Goal: Task Accomplishment & Management: Manage account settings

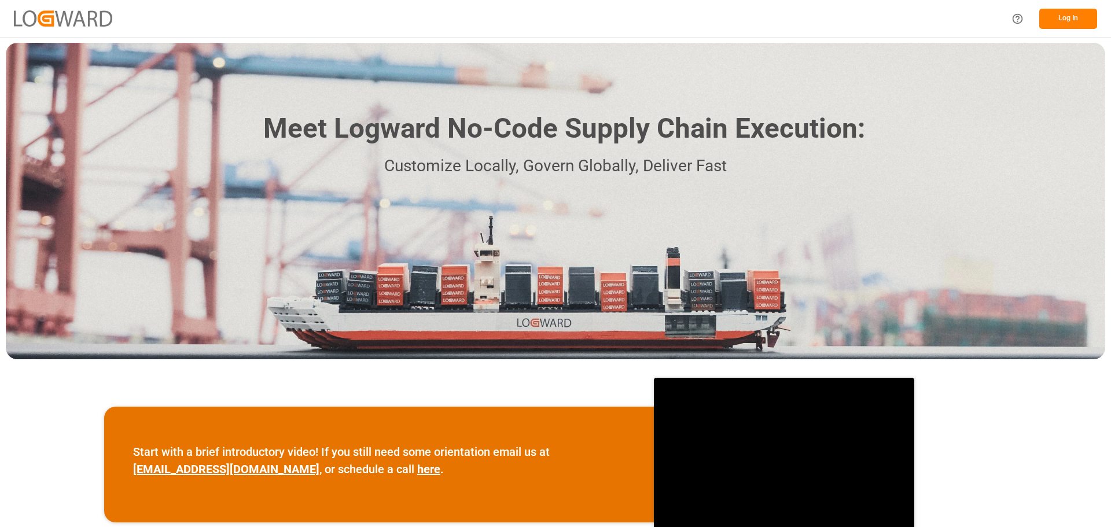
click at [1051, 12] on button "Log In" at bounding box center [1068, 19] width 58 height 20
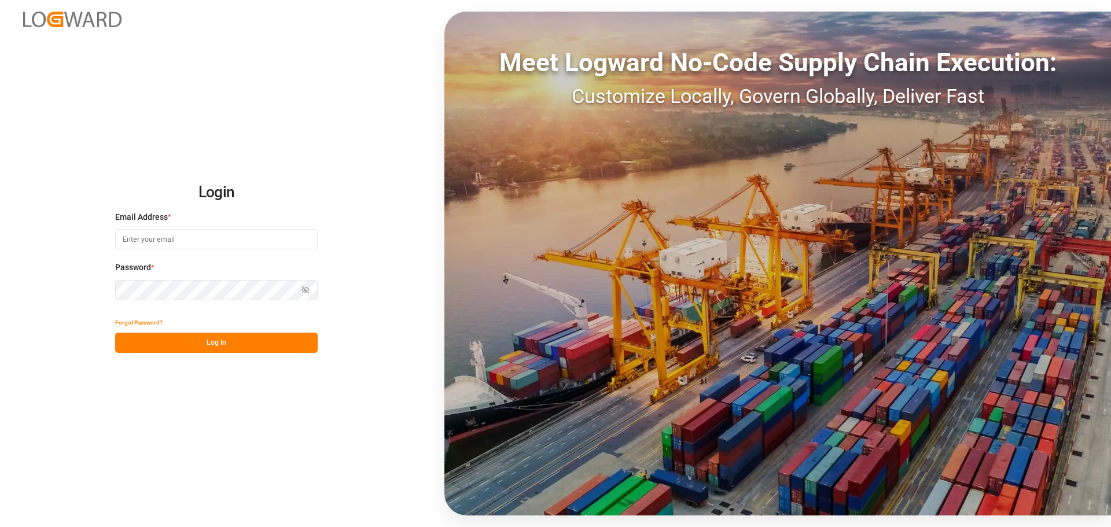
type input "emily.liu@jamindustries.com"
click at [223, 341] on button "Log In" at bounding box center [216, 343] width 203 height 20
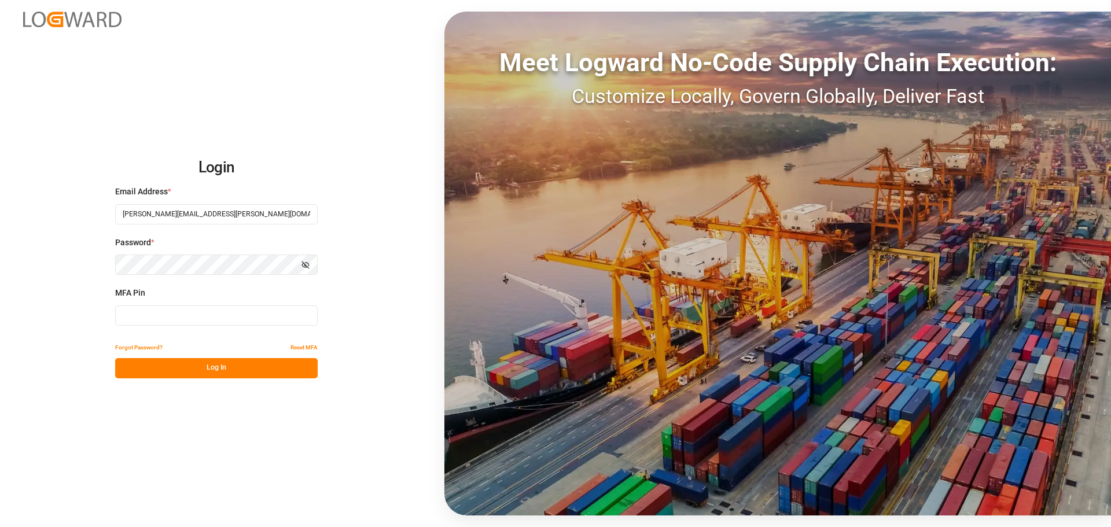
click at [209, 322] on input at bounding box center [216, 315] width 203 height 20
type input "787113"
click at [218, 367] on button "Log In" at bounding box center [216, 368] width 203 height 20
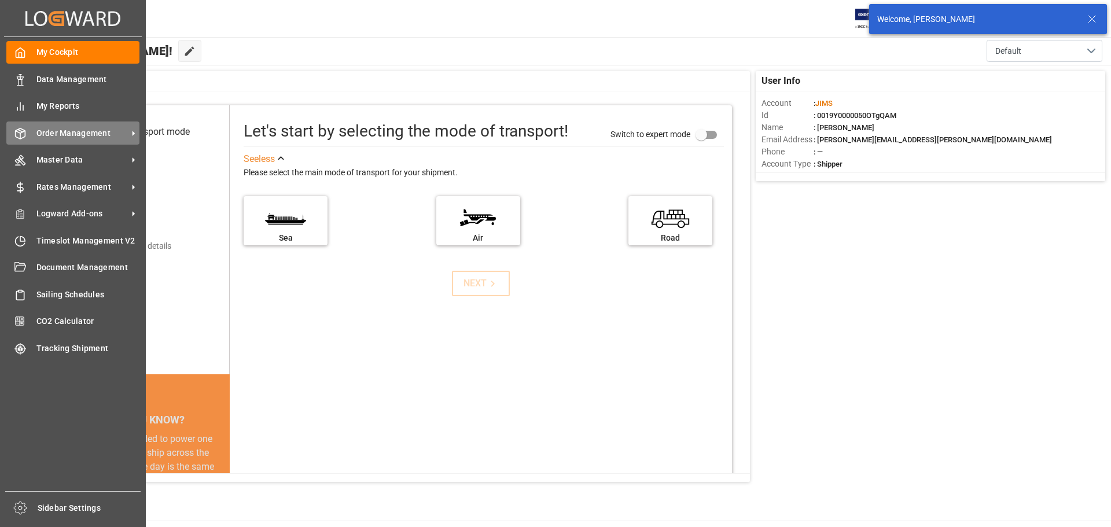
click at [71, 131] on span "Order Management" at bounding box center [81, 133] width 91 height 12
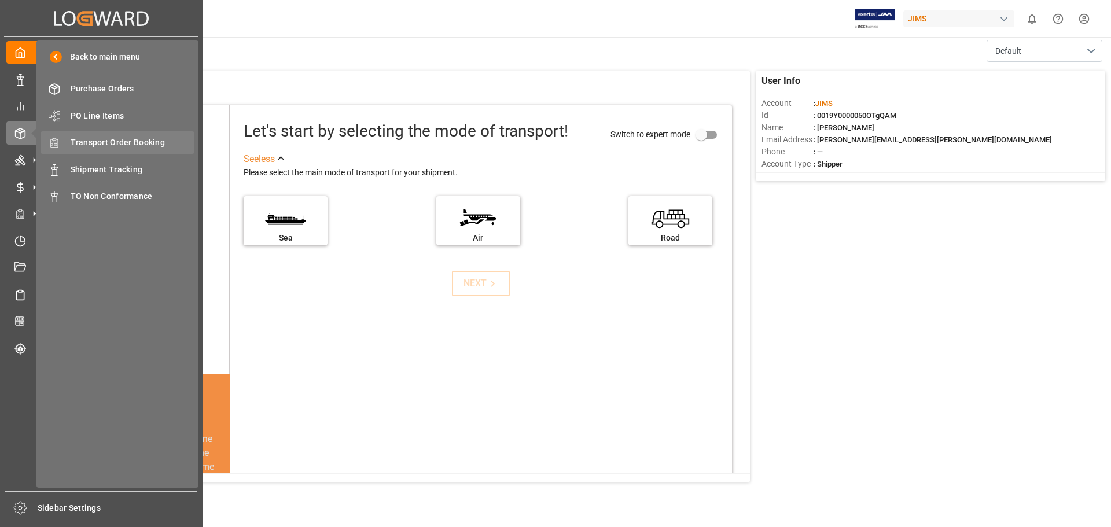
click at [126, 143] on span "Transport Order Booking" at bounding box center [133, 143] width 124 height 12
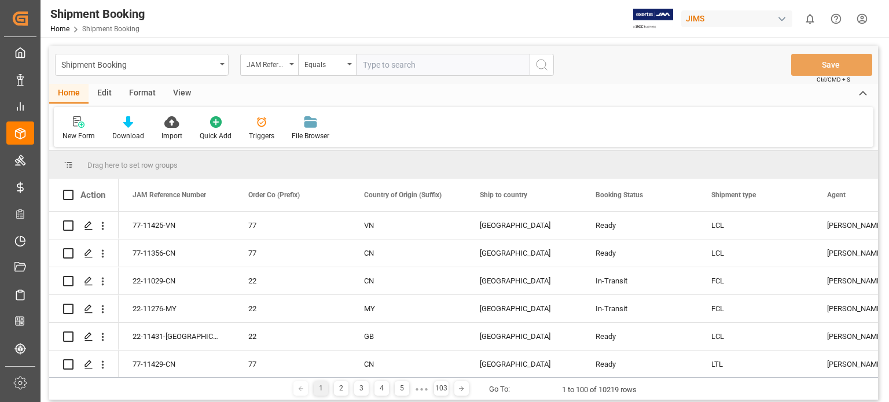
click at [375, 63] on input "text" at bounding box center [443, 65] width 174 height 22
type input "77-11037-us"
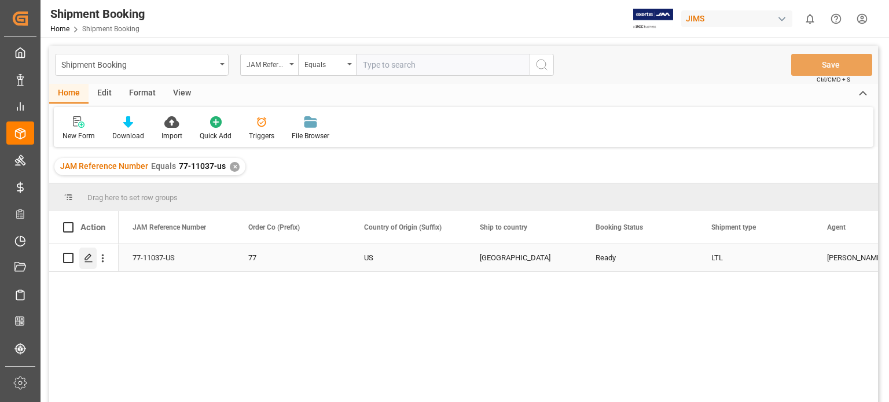
click at [91, 257] on icon "Press SPACE to select this row." at bounding box center [88, 257] width 9 height 9
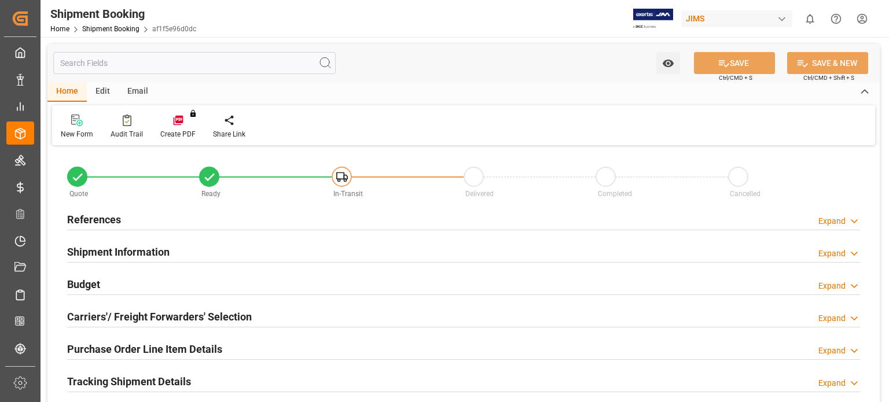
type input "1"
click at [95, 283] on h2 "Budget" at bounding box center [83, 285] width 33 height 16
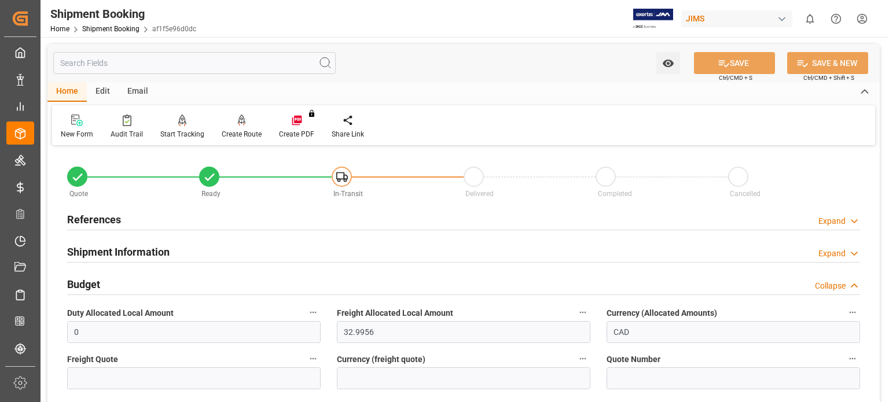
click at [95, 283] on h2 "Budget" at bounding box center [83, 285] width 33 height 16
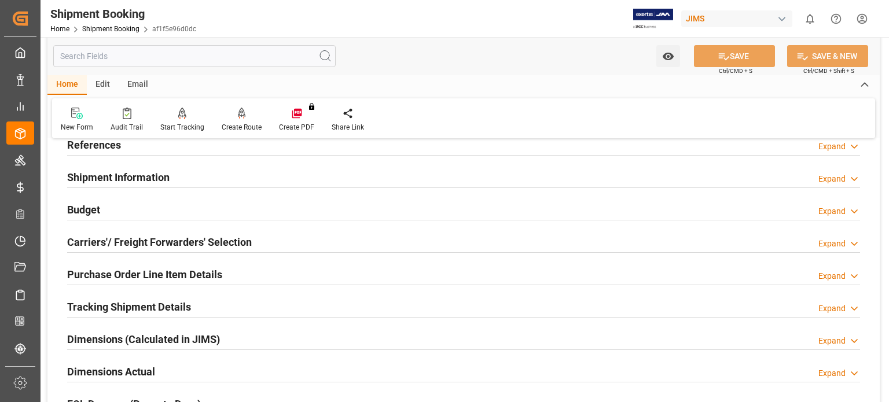
scroll to position [96, 0]
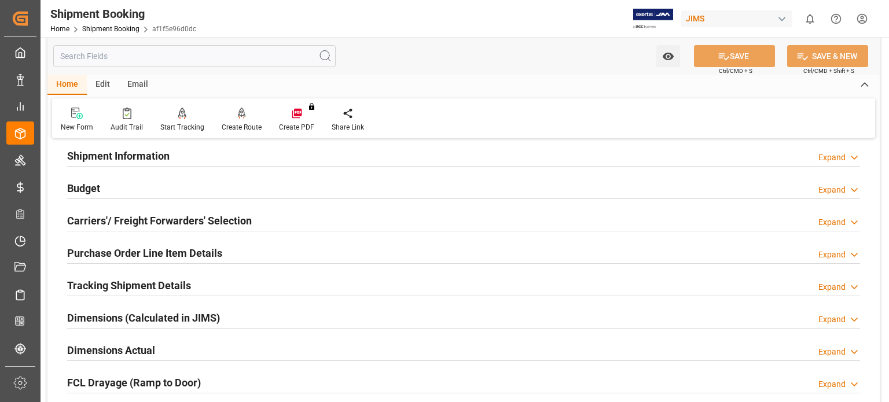
click at [126, 254] on h2 "Purchase Order Line Item Details" at bounding box center [144, 253] width 155 height 16
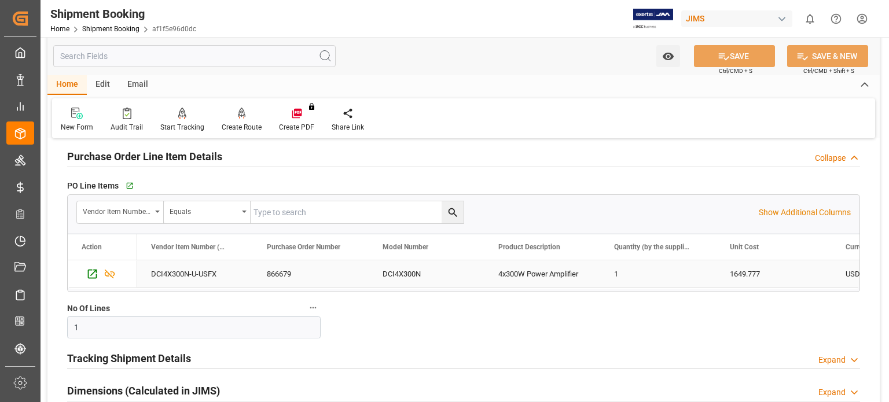
scroll to position [289, 0]
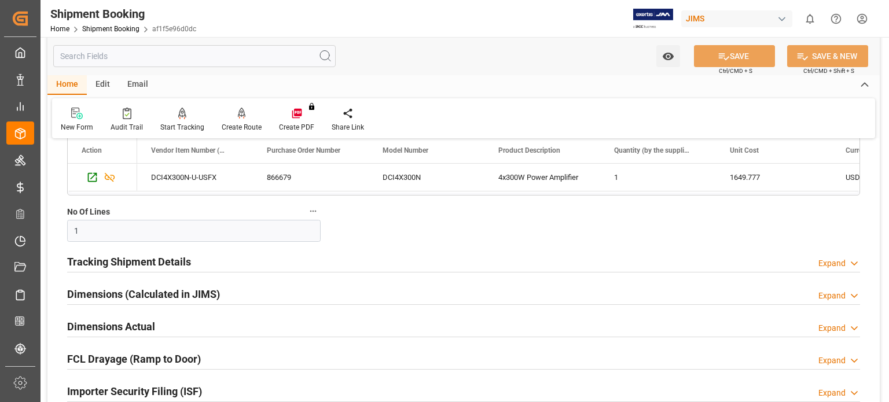
click at [135, 265] on h2 "Tracking Shipment Details" at bounding box center [129, 262] width 124 height 16
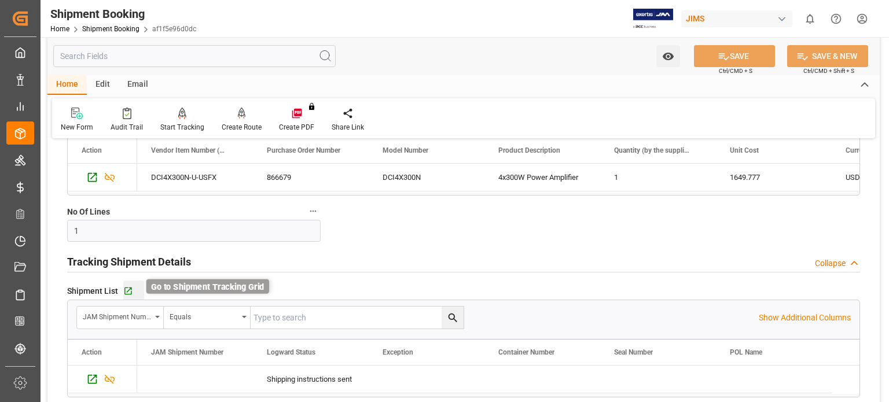
click at [128, 291] on icon "button" at bounding box center [128, 291] width 10 height 10
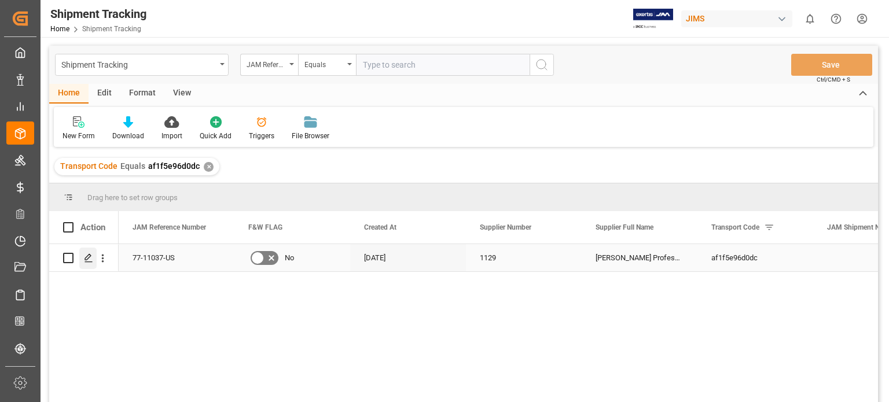
click at [81, 257] on div "Press SPACE to select this row." at bounding box center [87, 258] width 17 height 21
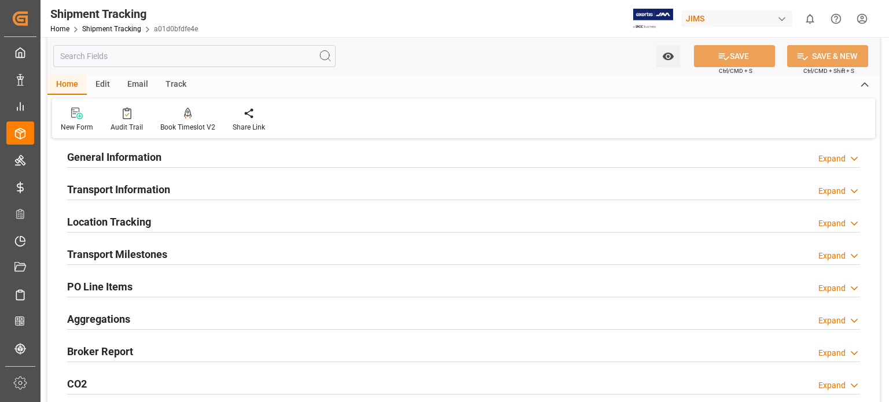
scroll to position [96, 0]
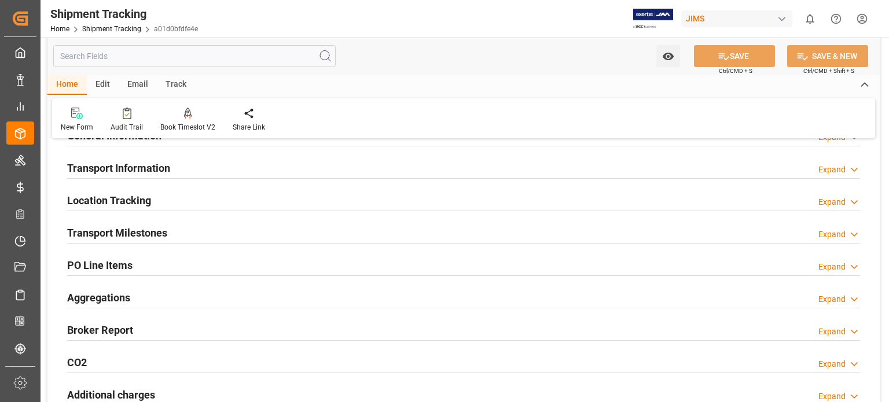
click at [137, 234] on h2 "Transport Milestones" at bounding box center [117, 233] width 100 height 16
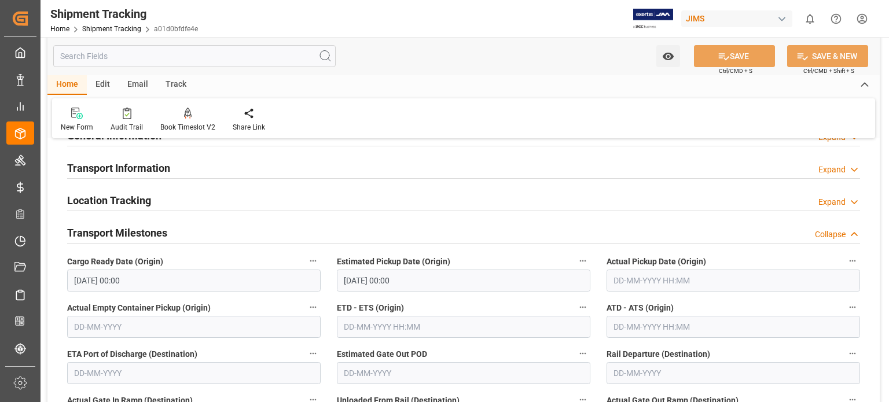
click at [114, 165] on h2 "Transport Information" at bounding box center [118, 168] width 103 height 16
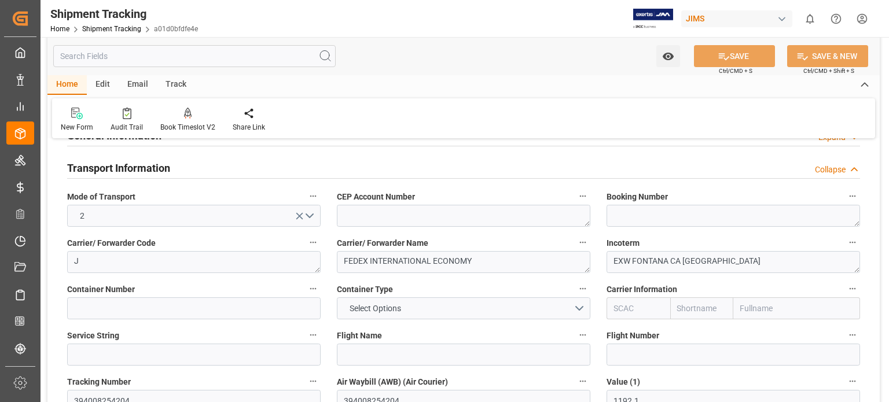
scroll to position [193, 0]
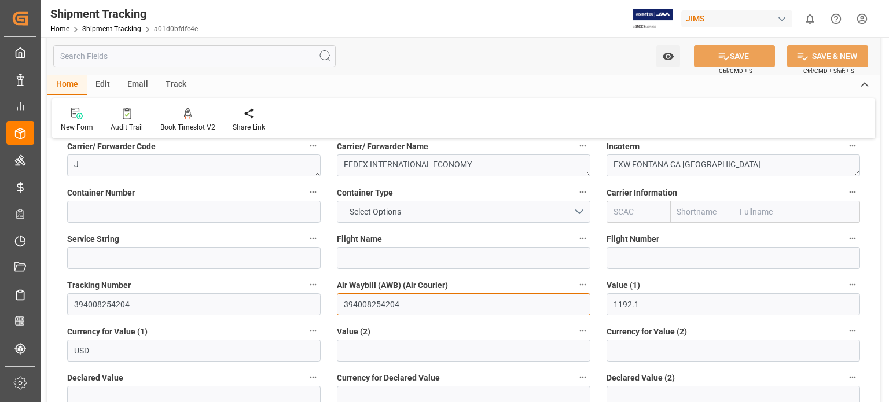
click at [406, 305] on input "394008254204" at bounding box center [463, 304] width 253 height 22
drag, startPoint x: 408, startPoint y: 303, endPoint x: 266, endPoint y: 282, distance: 143.8
paste input "884975419897"
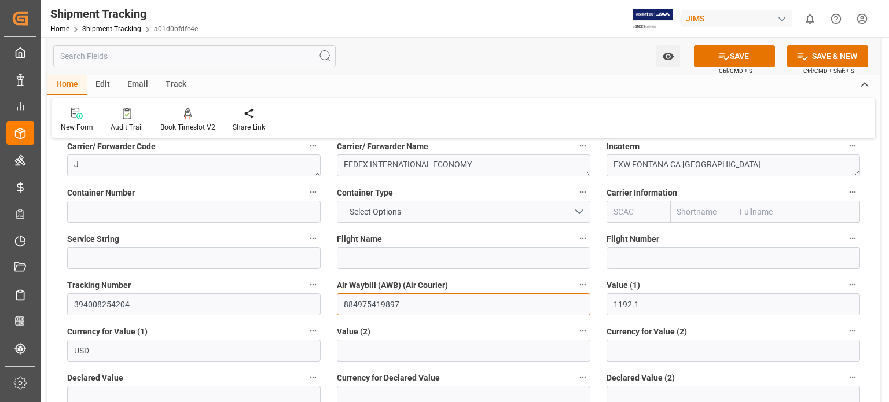
type input "884975419897"
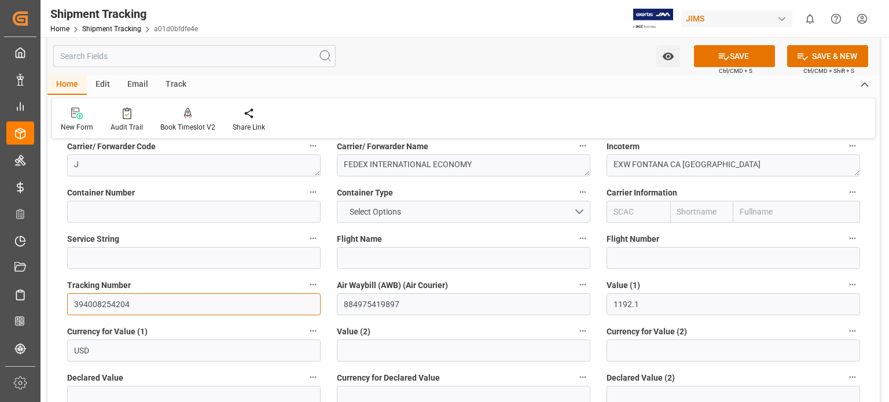
click at [139, 301] on input "394008254204" at bounding box center [193, 304] width 253 height 22
drag, startPoint x: 141, startPoint y: 301, endPoint x: -34, endPoint y: 276, distance: 177.1
click at [0, 276] on html "Created by potrace 1.15, written by Peter Selinger 2001-2017 Created by potrace…" at bounding box center [444, 201] width 889 height 402
paste input "884975419897"
type input "884975419897"
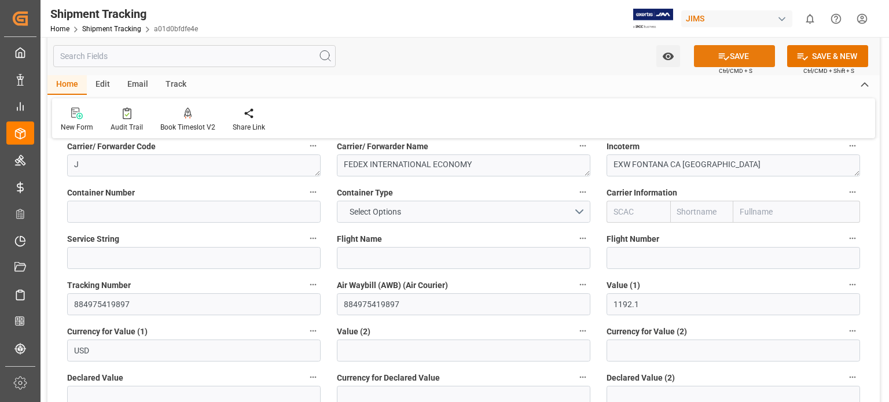
click at [725, 50] on icon at bounding box center [723, 56] width 12 height 12
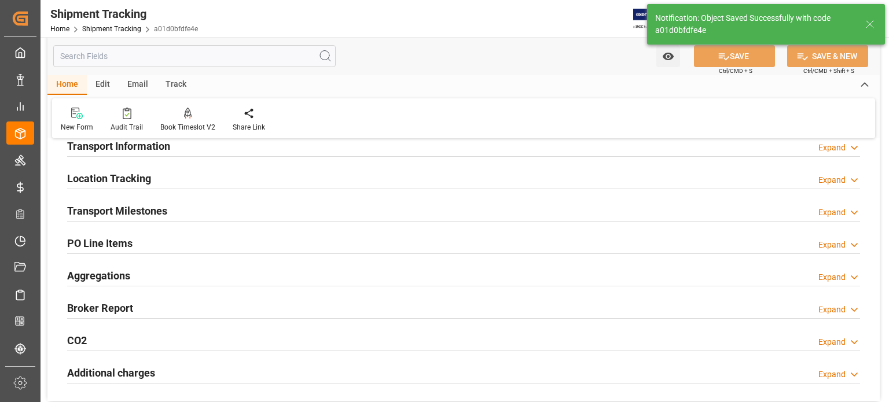
scroll to position [96, 0]
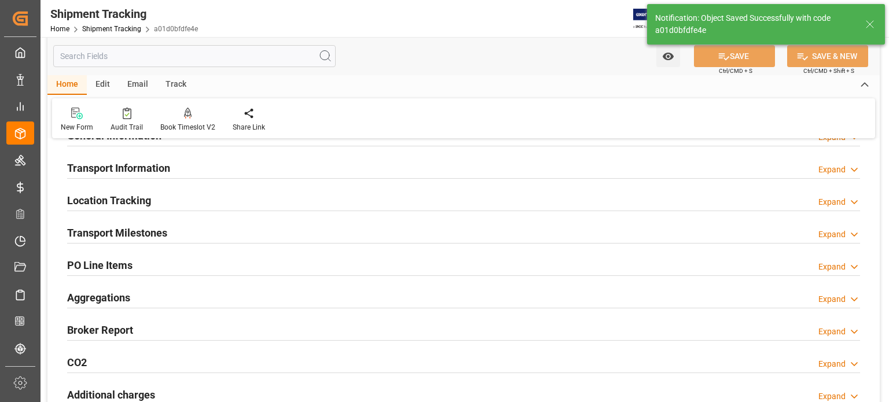
click at [127, 231] on h2 "Transport Milestones" at bounding box center [117, 233] width 100 height 16
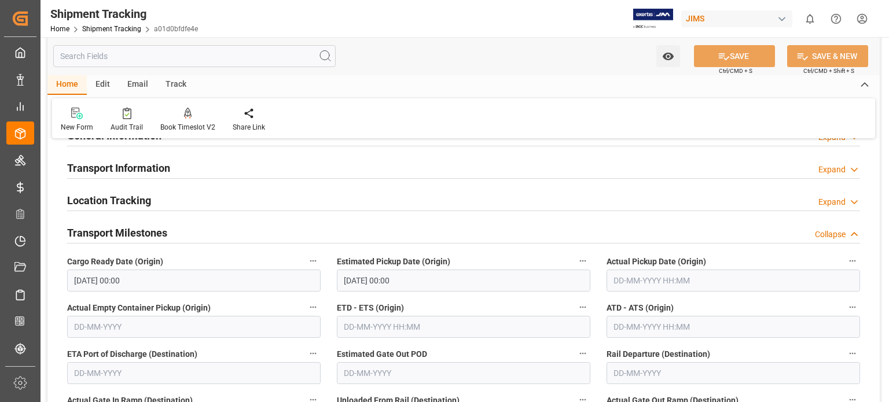
click at [623, 283] on input "text" at bounding box center [732, 281] width 253 height 22
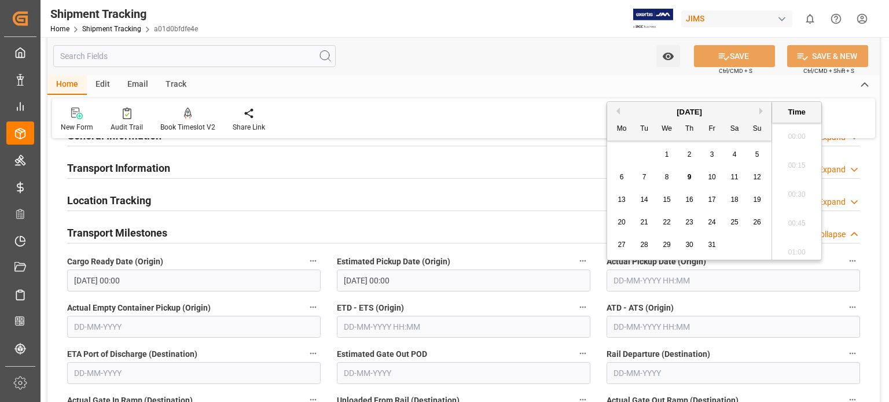
scroll to position [1276, 0]
click at [644, 180] on span "7" at bounding box center [644, 177] width 4 height 8
type input "07-10-2025 00:00"
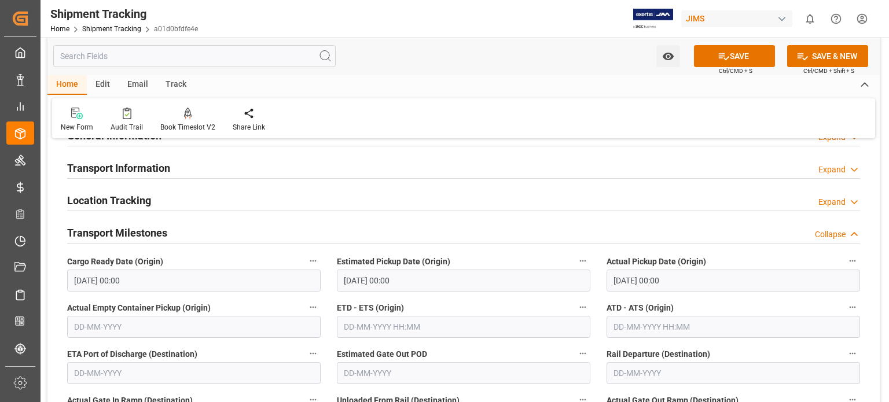
click at [511, 205] on div "Location Tracking Expand" at bounding box center [463, 200] width 793 height 22
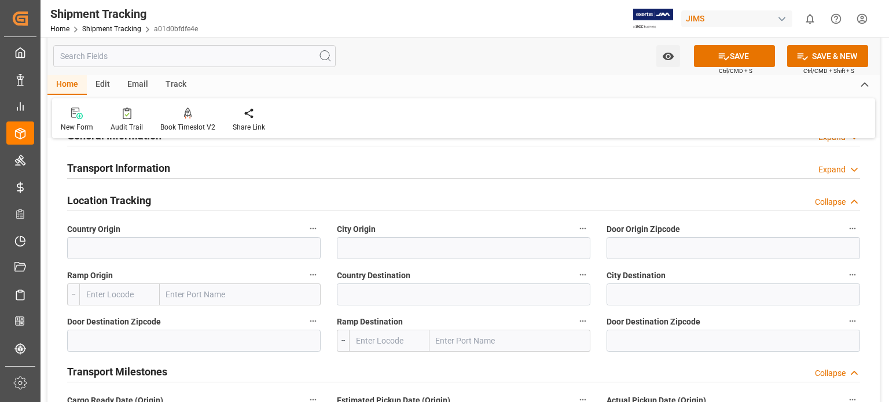
scroll to position [0, 0]
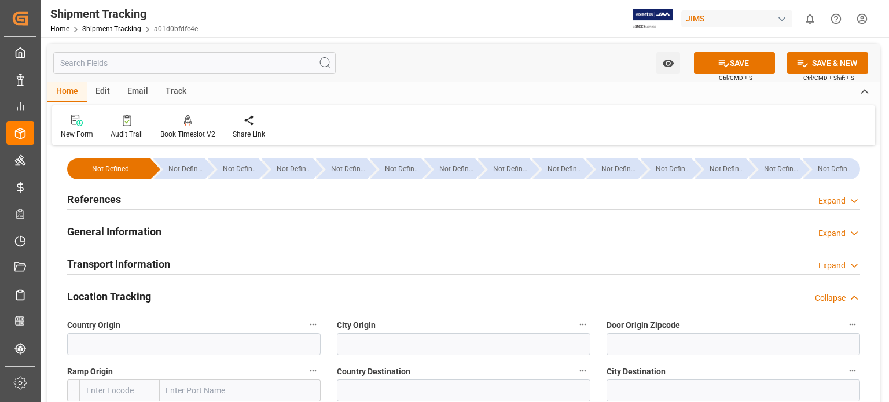
click at [123, 268] on h2 "Transport Information" at bounding box center [118, 264] width 103 height 16
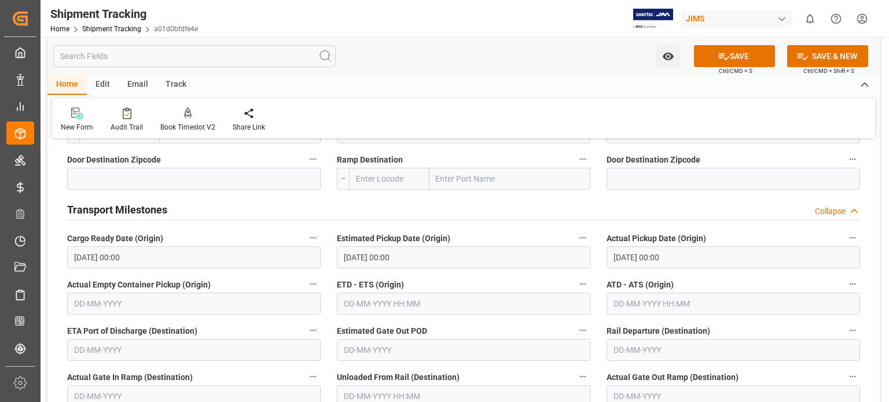
scroll to position [771, 0]
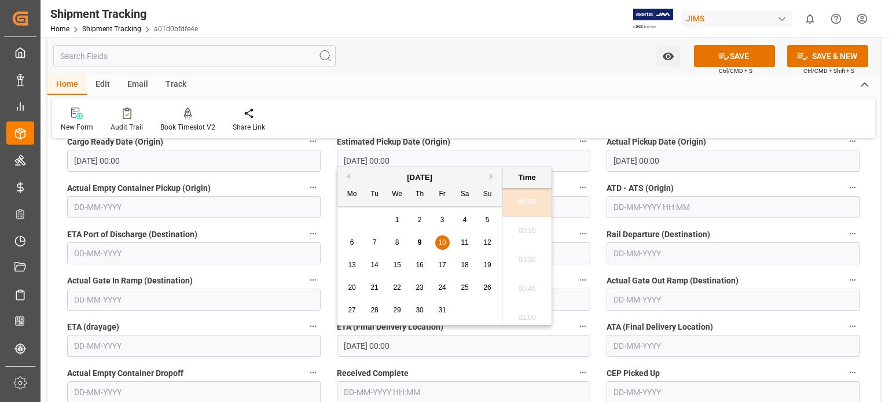
click at [363, 347] on input "10-10-2025 00:00" at bounding box center [463, 346] width 253 height 22
click at [395, 241] on span "8" at bounding box center [397, 242] width 4 height 8
type input "08-10-2025 00:00"
click at [626, 344] on input "text" at bounding box center [732, 346] width 253 height 22
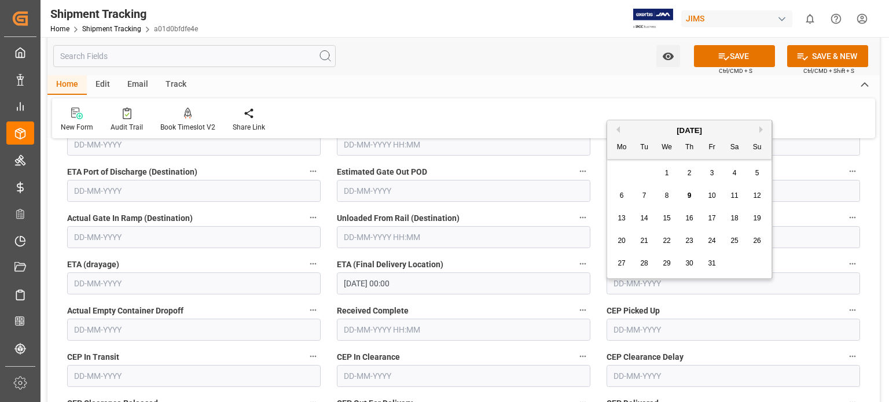
scroll to position [868, 0]
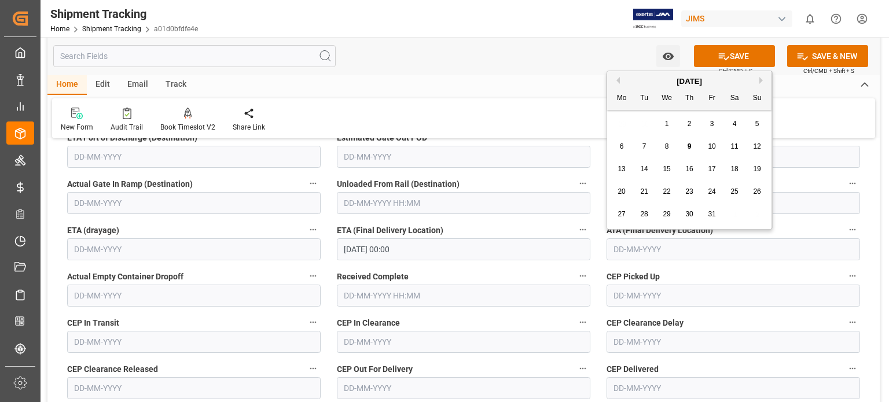
click at [669, 152] on div "8" at bounding box center [667, 147] width 14 height 14
type input "08-10-2025"
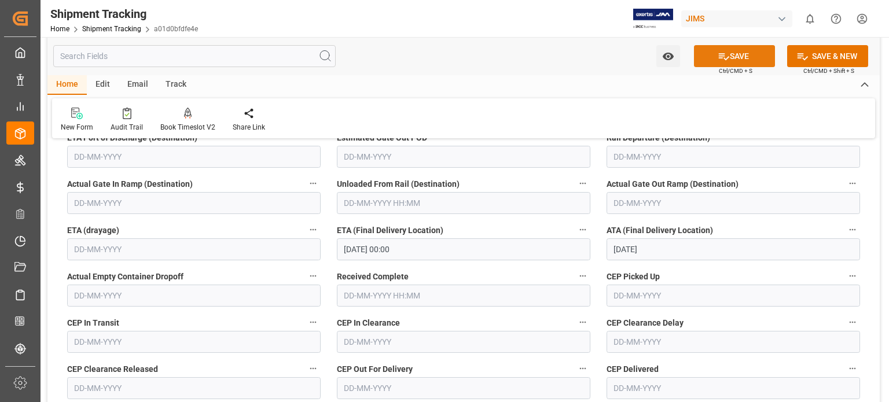
click at [727, 60] on button "SAVE" at bounding box center [734, 56] width 81 height 22
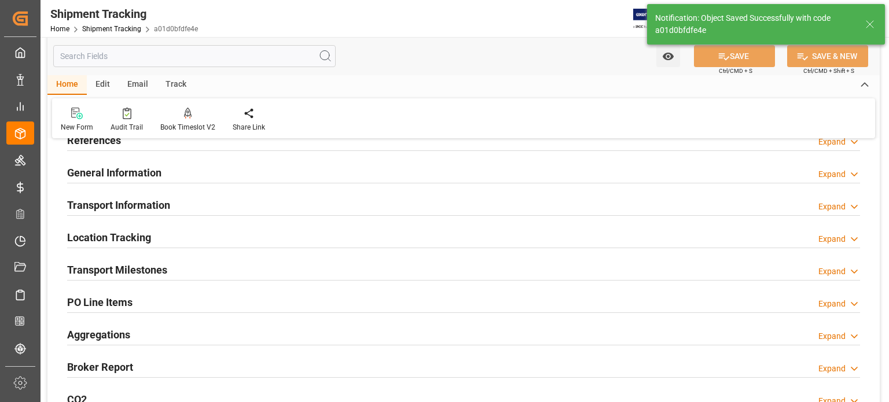
scroll to position [0, 0]
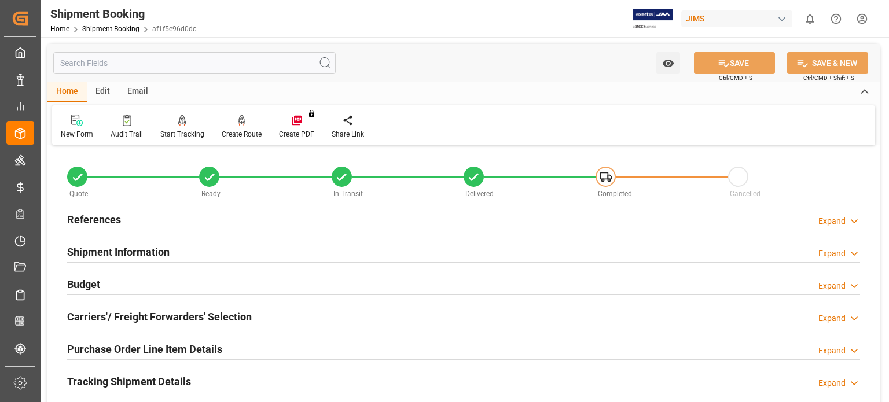
click at [111, 221] on h2 "References" at bounding box center [94, 220] width 54 height 16
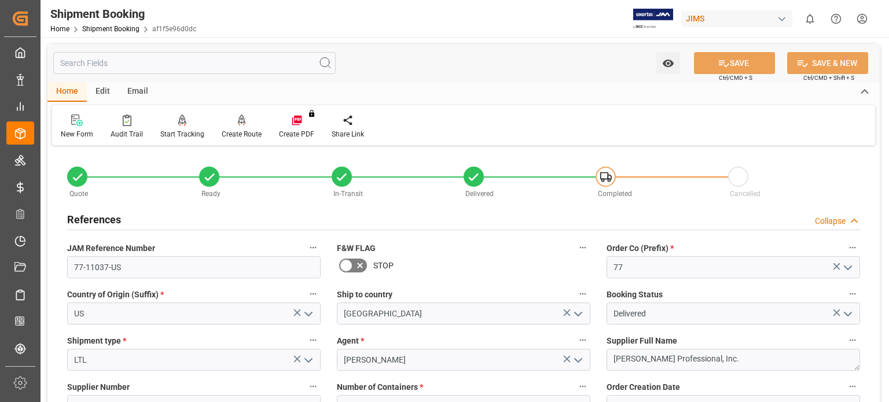
click at [111, 221] on h2 "References" at bounding box center [94, 220] width 54 height 16
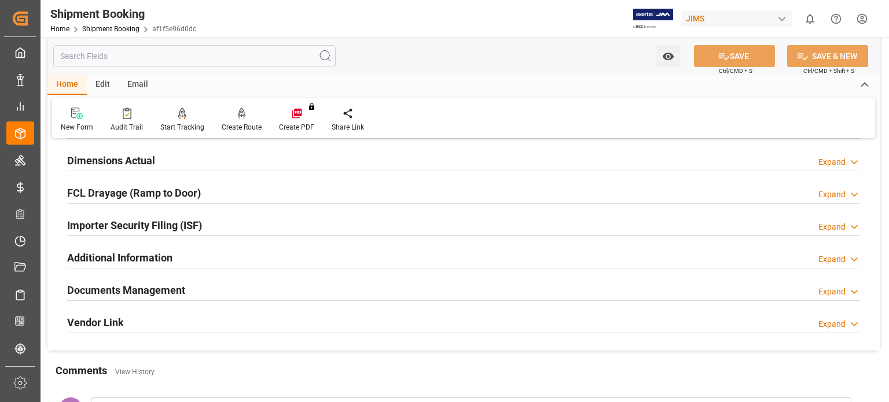
scroll to position [289, 0]
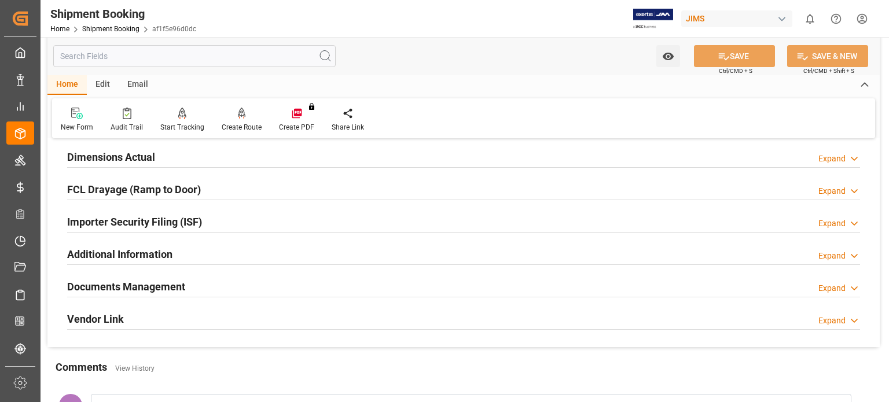
click at [174, 283] on h2 "Documents Management" at bounding box center [126, 287] width 118 height 16
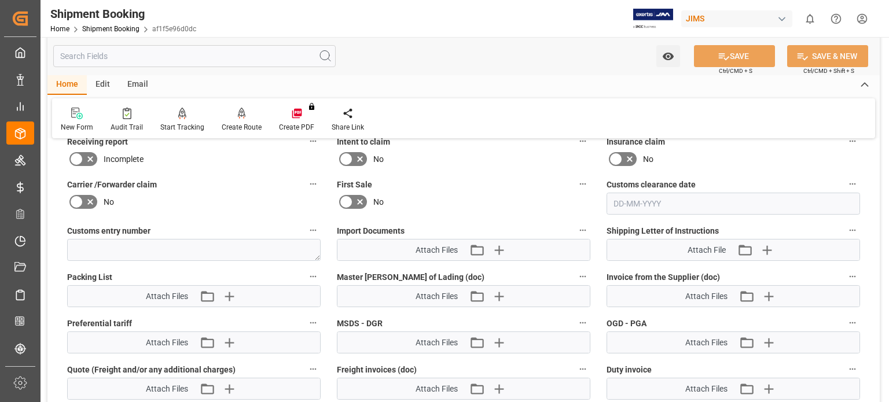
scroll to position [579, 0]
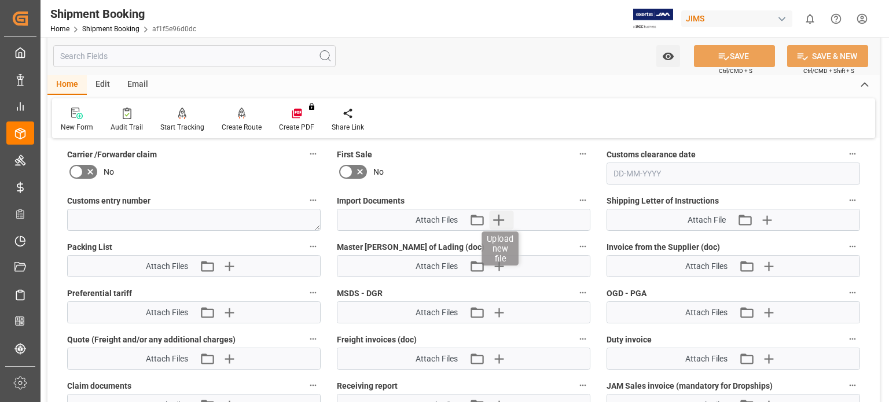
click at [495, 218] on icon "button" at bounding box center [498, 220] width 19 height 19
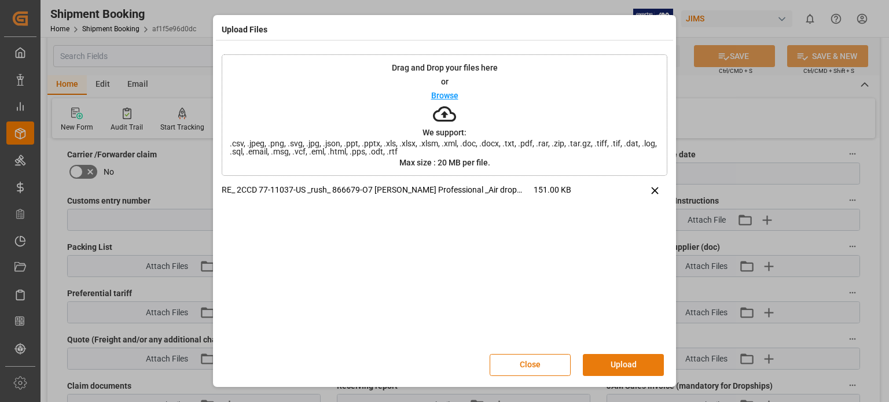
click at [616, 364] on button "Upload" at bounding box center [623, 365] width 81 height 22
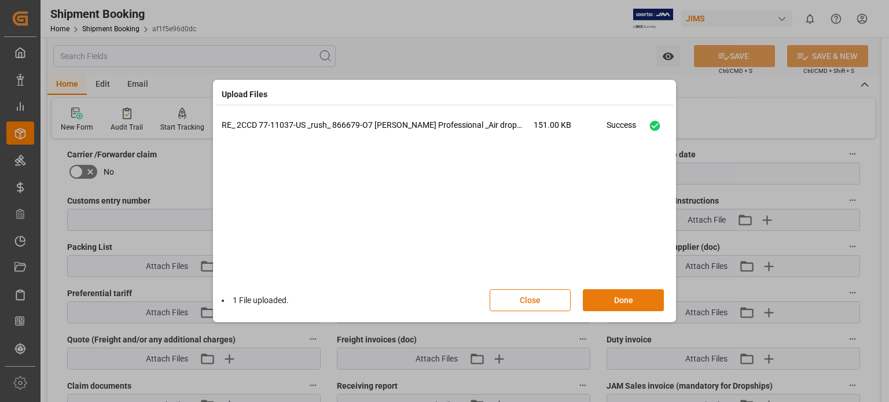
click at [620, 291] on button "Done" at bounding box center [623, 300] width 81 height 22
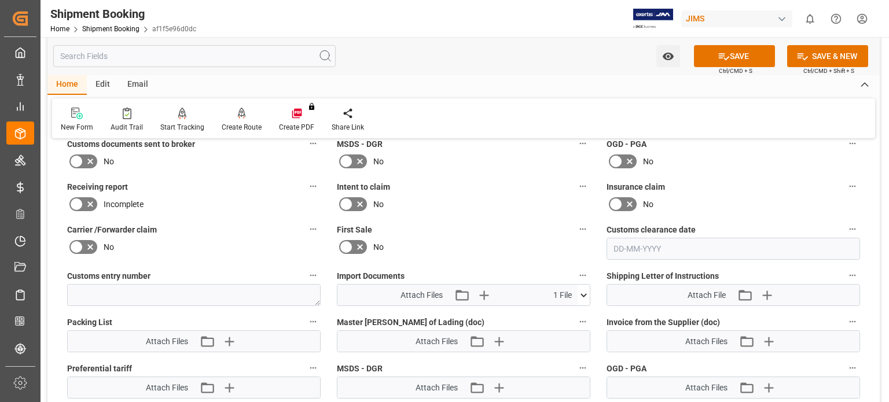
scroll to position [385, 0]
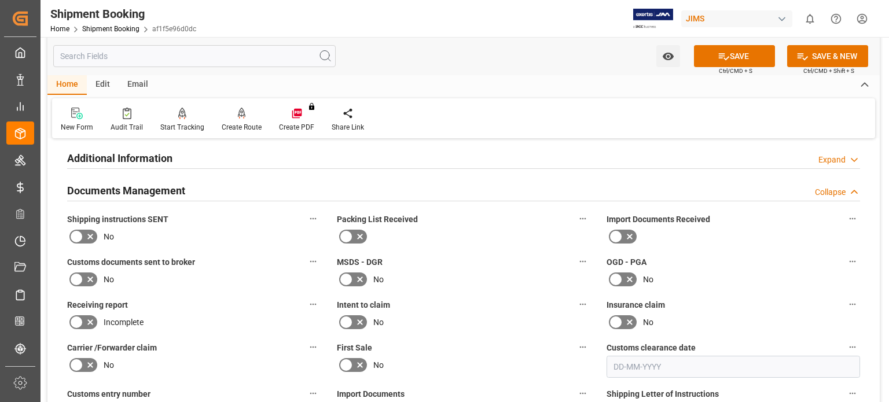
click at [85, 279] on icon at bounding box center [90, 280] width 14 height 14
click at [0, 0] on input "checkbox" at bounding box center [0, 0] width 0 height 0
click at [727, 56] on button "SAVE" at bounding box center [734, 56] width 81 height 22
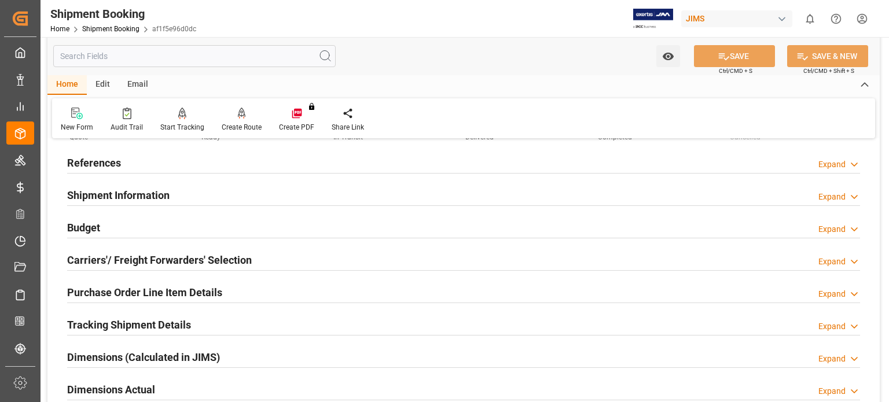
scroll to position [0, 0]
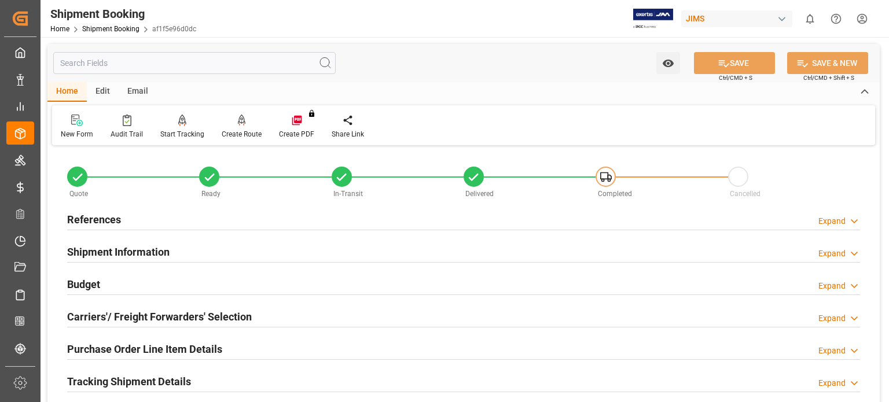
click at [108, 219] on h2 "References" at bounding box center [94, 220] width 54 height 16
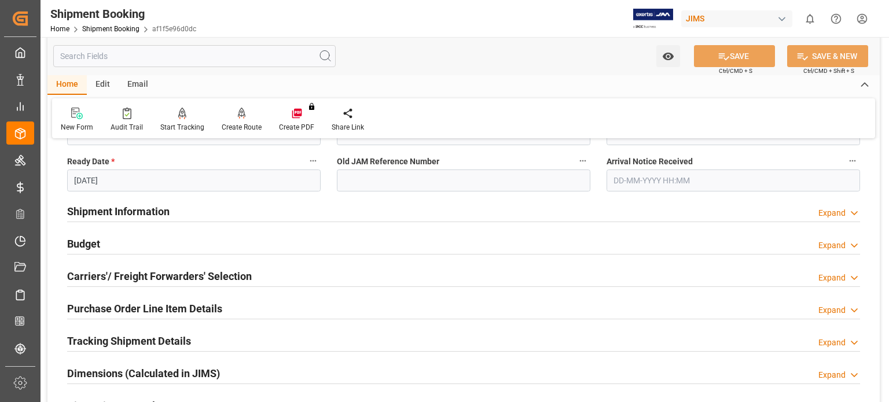
scroll to position [482, 0]
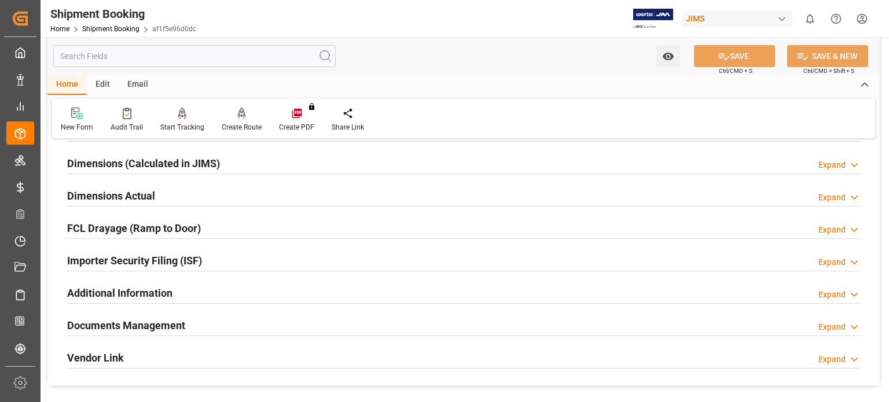
click at [175, 326] on h2 "Documents Management" at bounding box center [126, 326] width 118 height 16
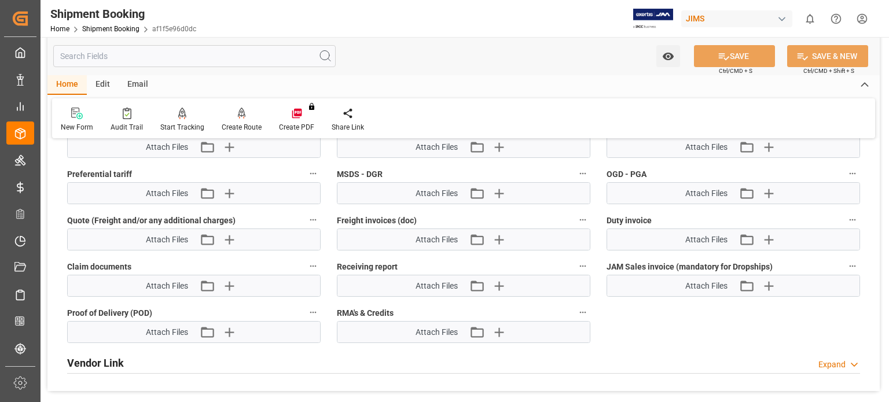
scroll to position [964, 0]
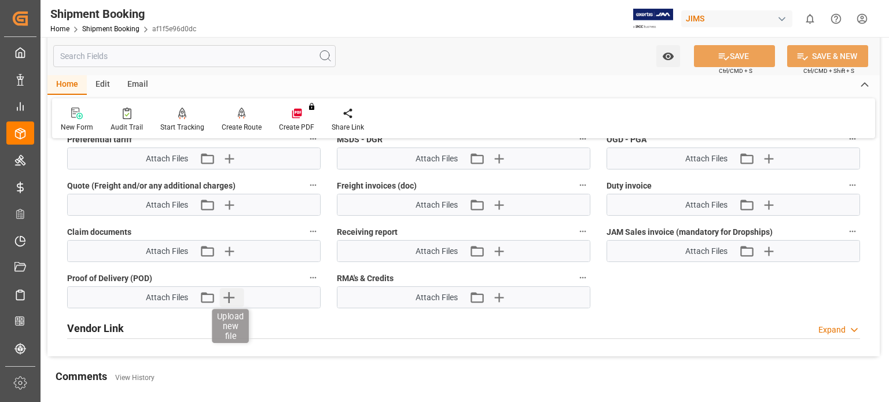
click at [232, 298] on icon "button" at bounding box center [229, 297] width 19 height 19
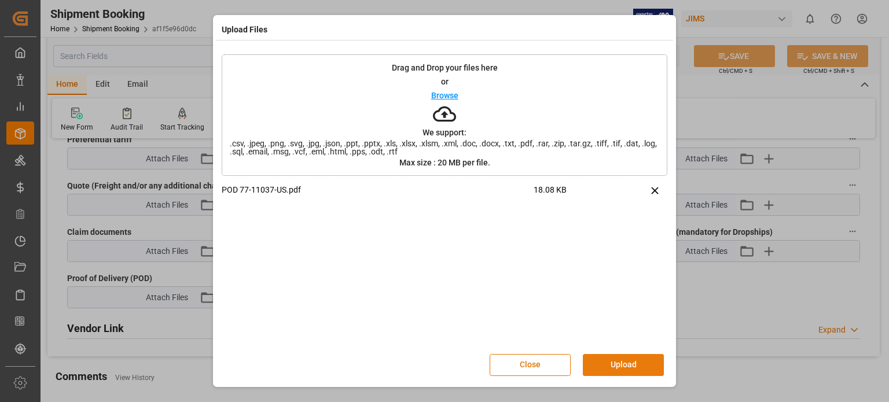
click at [619, 366] on button "Upload" at bounding box center [623, 365] width 81 height 22
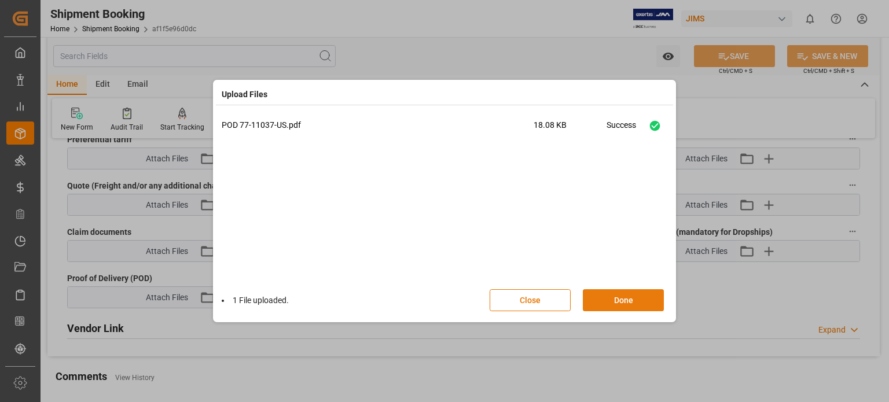
click at [631, 300] on button "Done" at bounding box center [623, 300] width 81 height 22
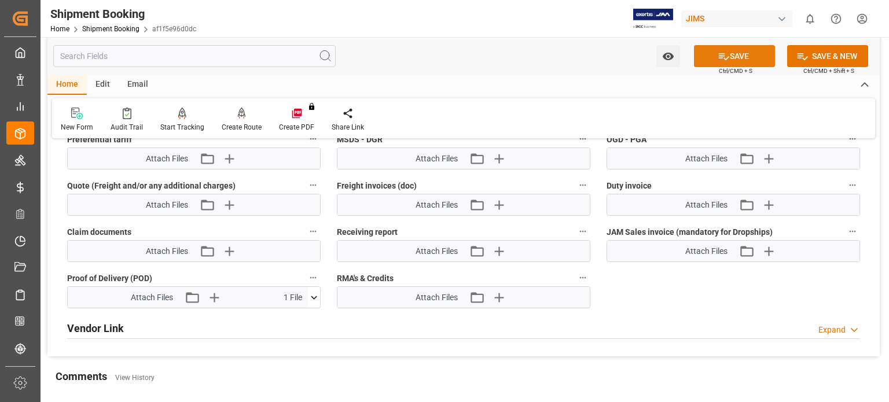
click at [736, 57] on button "SAVE" at bounding box center [734, 56] width 81 height 22
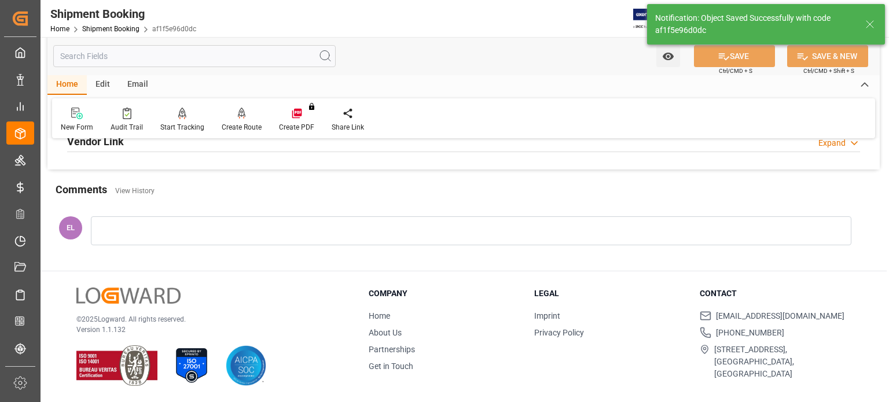
scroll to position [282, 0]
